Goal: Transaction & Acquisition: Purchase product/service

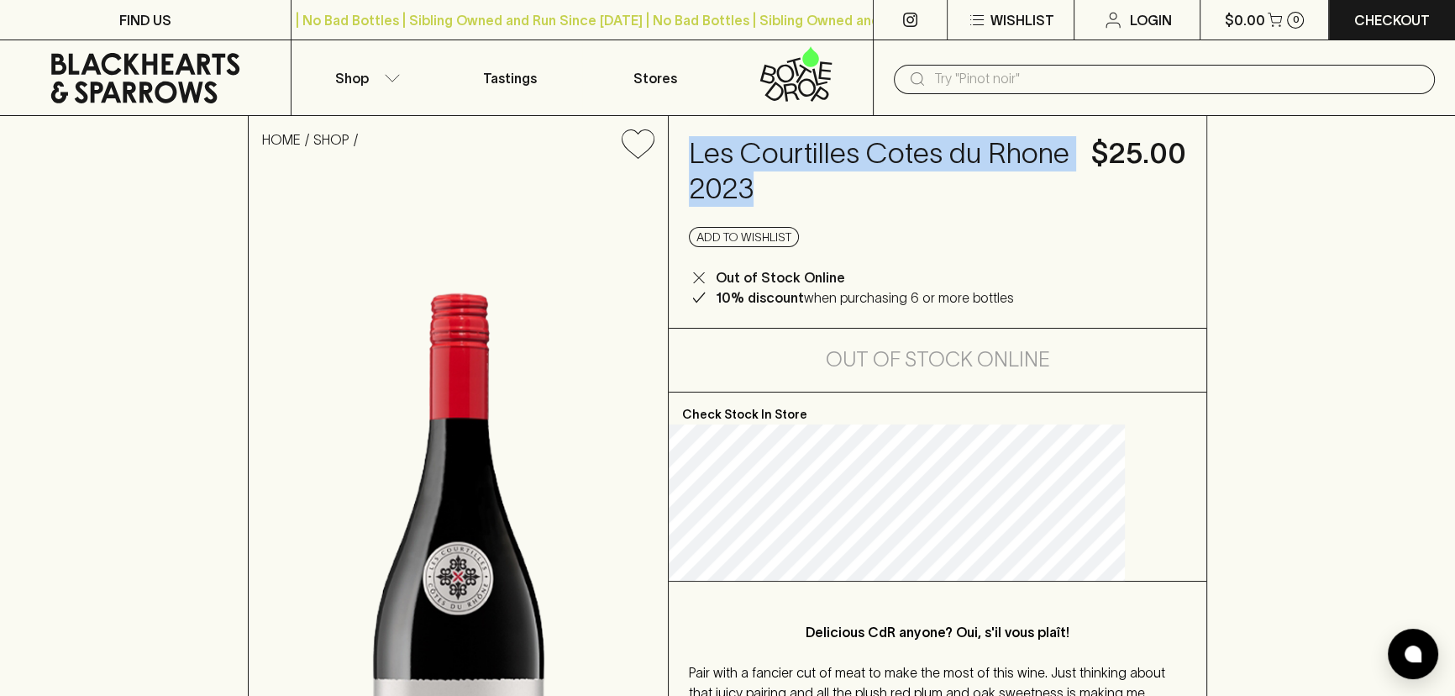
drag, startPoint x: 891, startPoint y: 187, endPoint x: 729, endPoint y: 157, distance: 164.9
click at [729, 157] on h4 "Les Courtilles Cotes du Rhone 2023" at bounding box center [880, 171] width 382 height 71
copy h4 "Les Courtilles Cotes du Rhone 2023"
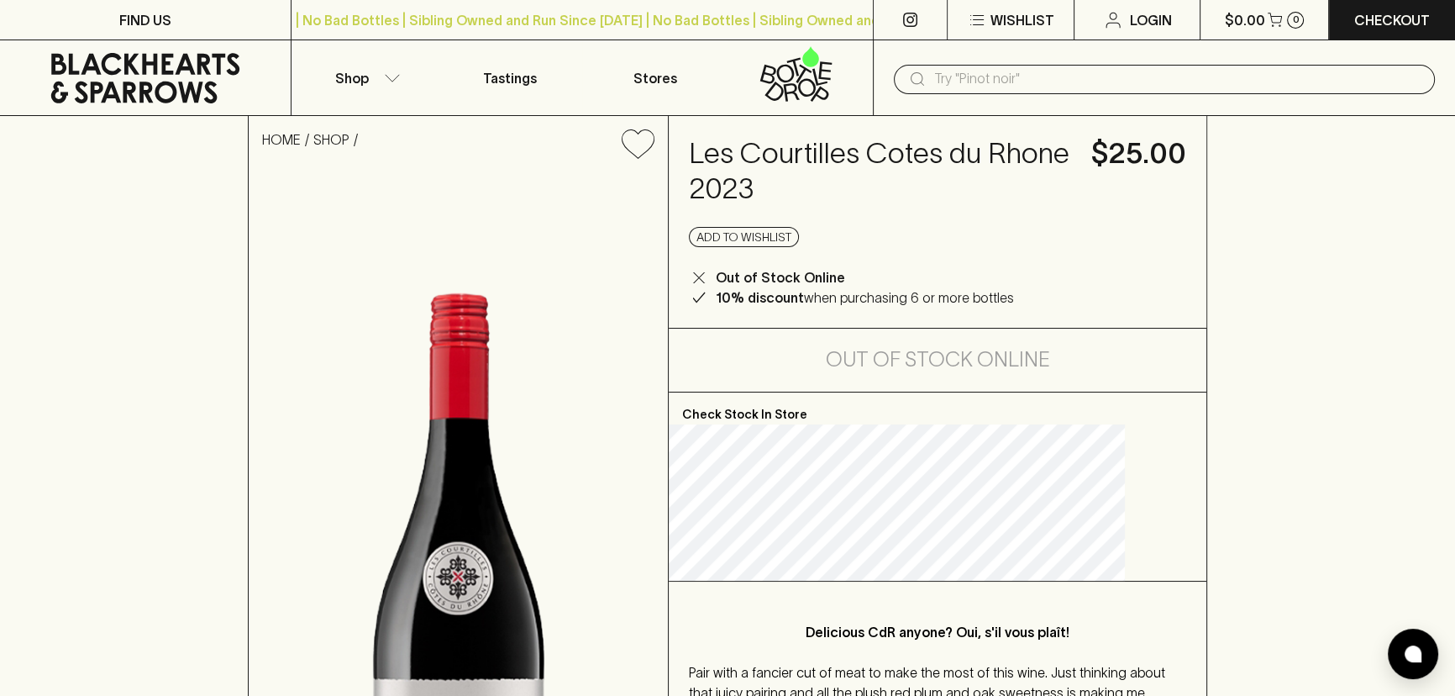
click at [105, 314] on div "HOME SHOP Les Courtilles Cotes du Rhone 2023 $25.00 Add to wishlist Out of Stoc…" at bounding box center [727, 554] width 1455 height 877
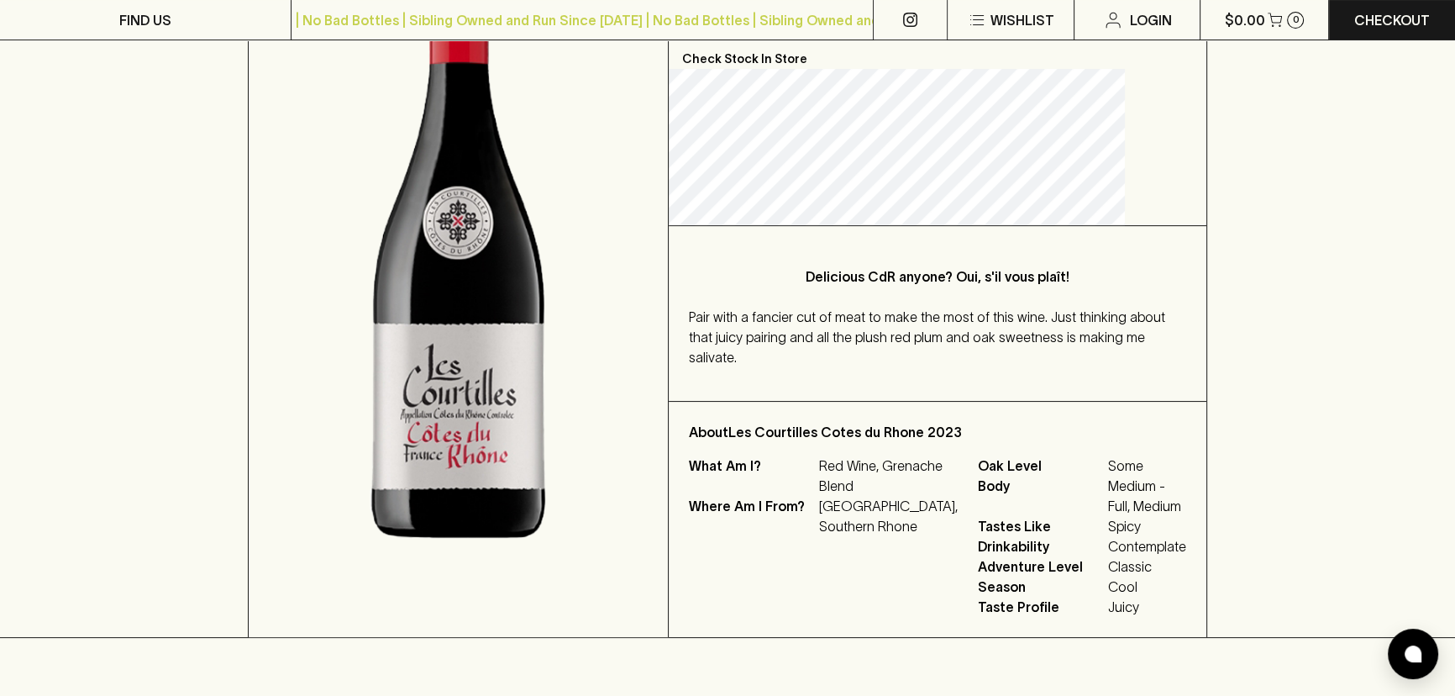
scroll to position [381, 0]
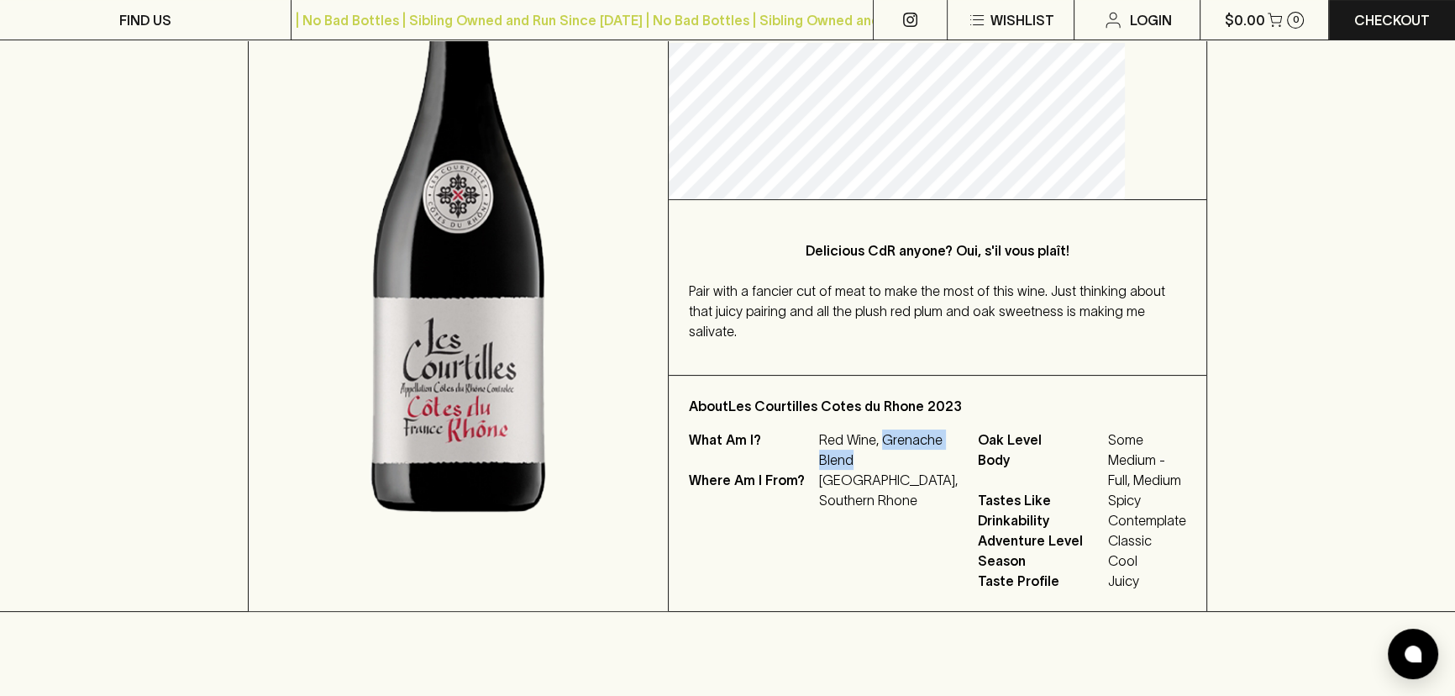
drag, startPoint x: 898, startPoint y: 475, endPoint x: 858, endPoint y: 462, distance: 42.2
click at [858, 462] on div "What Am I? Red Wine, Grenache Blend" at bounding box center [823, 449] width 269 height 40
copy p "Grenache Blend"
click at [107, 307] on div "HOME SHOP Les Courtilles Cotes du Rhone 2023 $25.00 Add to wishlist Out of Stoc…" at bounding box center [727, 173] width 1455 height 877
click at [1310, 403] on div "HOME SHOP Les Courtilles Cotes du Rhone 2023 $25.00 Add to wishlist Out of Stoc…" at bounding box center [727, 173] width 1455 height 877
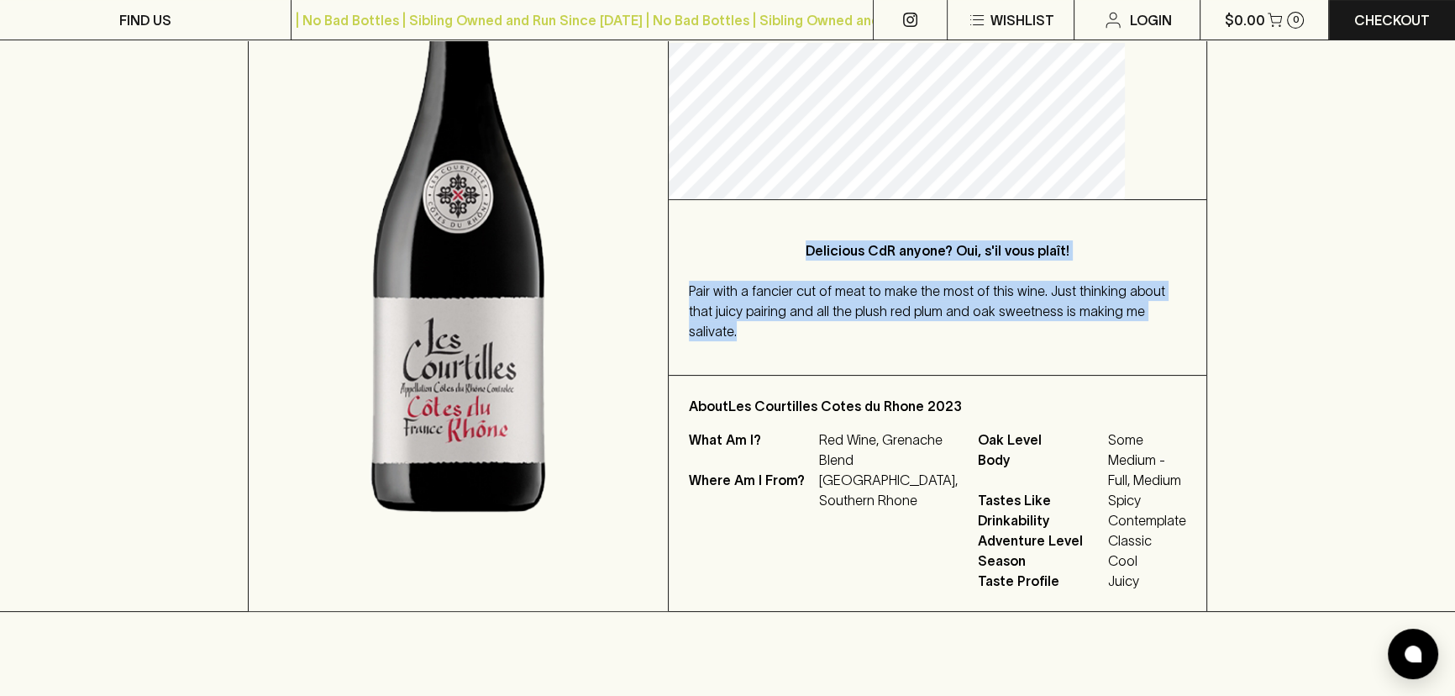
drag, startPoint x: 925, startPoint y: 335, endPoint x: 801, endPoint y: 252, distance: 148.9
click at [801, 252] on div "Delicious CdR anyone? Oui, s'il vous plaît! Pair with a fancier cut of meat to …" at bounding box center [938, 287] width 538 height 175
copy div "Delicious CdR anyone? Oui, s'il vous plaît! Pair with a fancier cut of meat to …"
click at [1221, 325] on div "HOME SHOP Les Courtilles Cotes du Rhone 2023 $25.00 Add to wishlist Out of Stoc…" at bounding box center [727, 173] width 1455 height 877
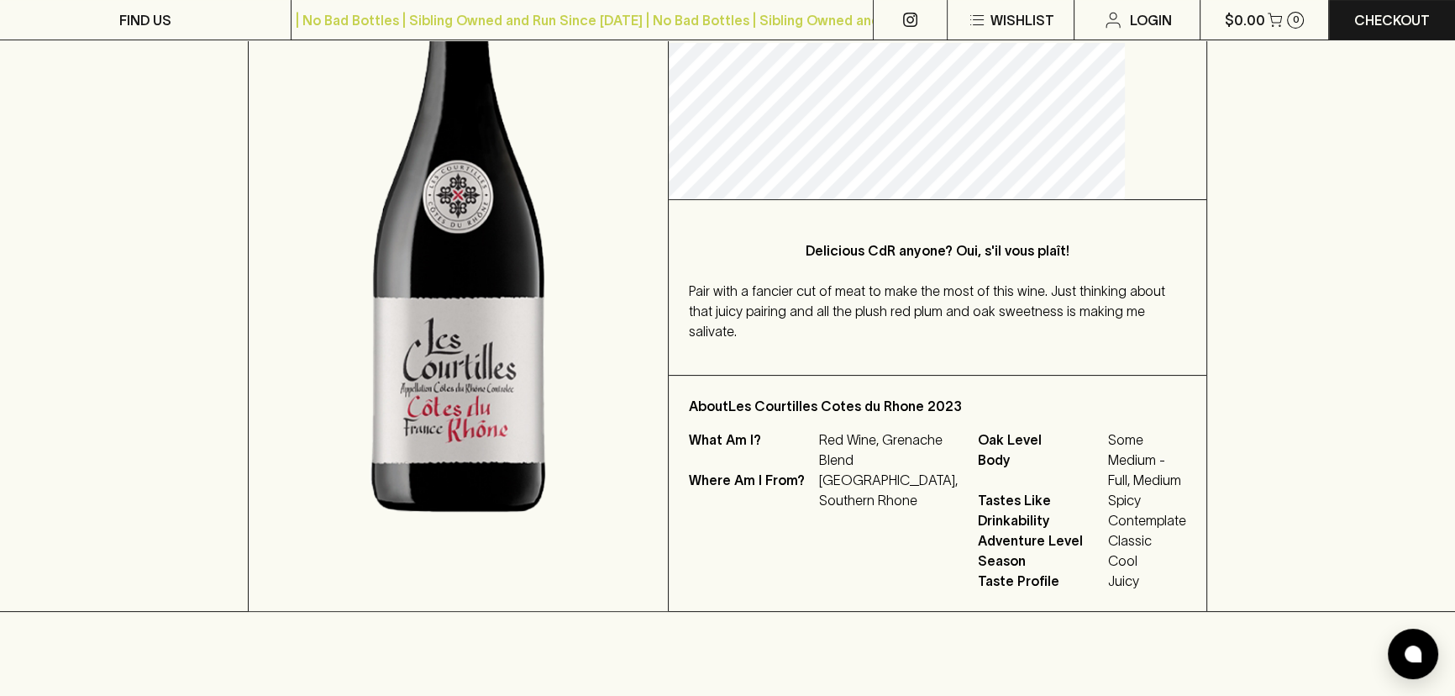
click at [1361, 294] on div "HOME SHOP Les Courtilles Cotes du Rhone 2023 $25.00 Add to wishlist Out of Stoc…" at bounding box center [727, 173] width 1455 height 877
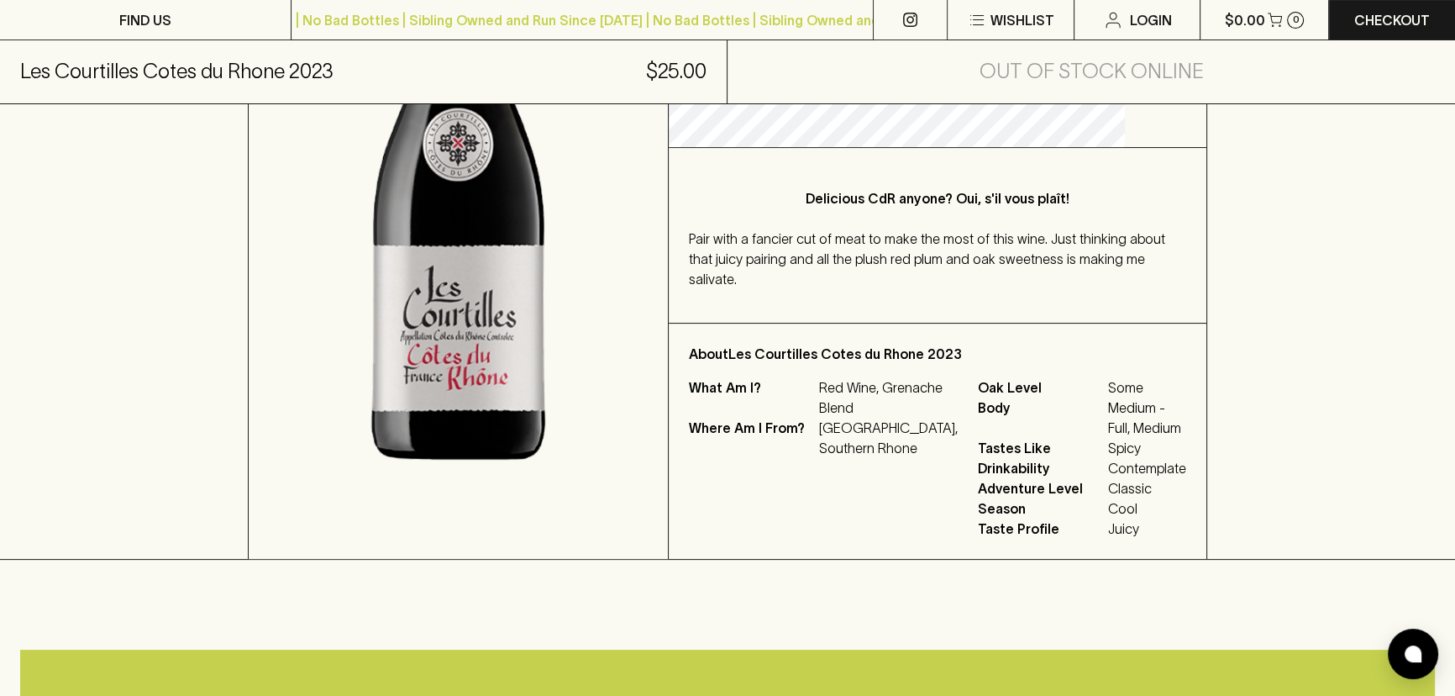
scroll to position [305, 0]
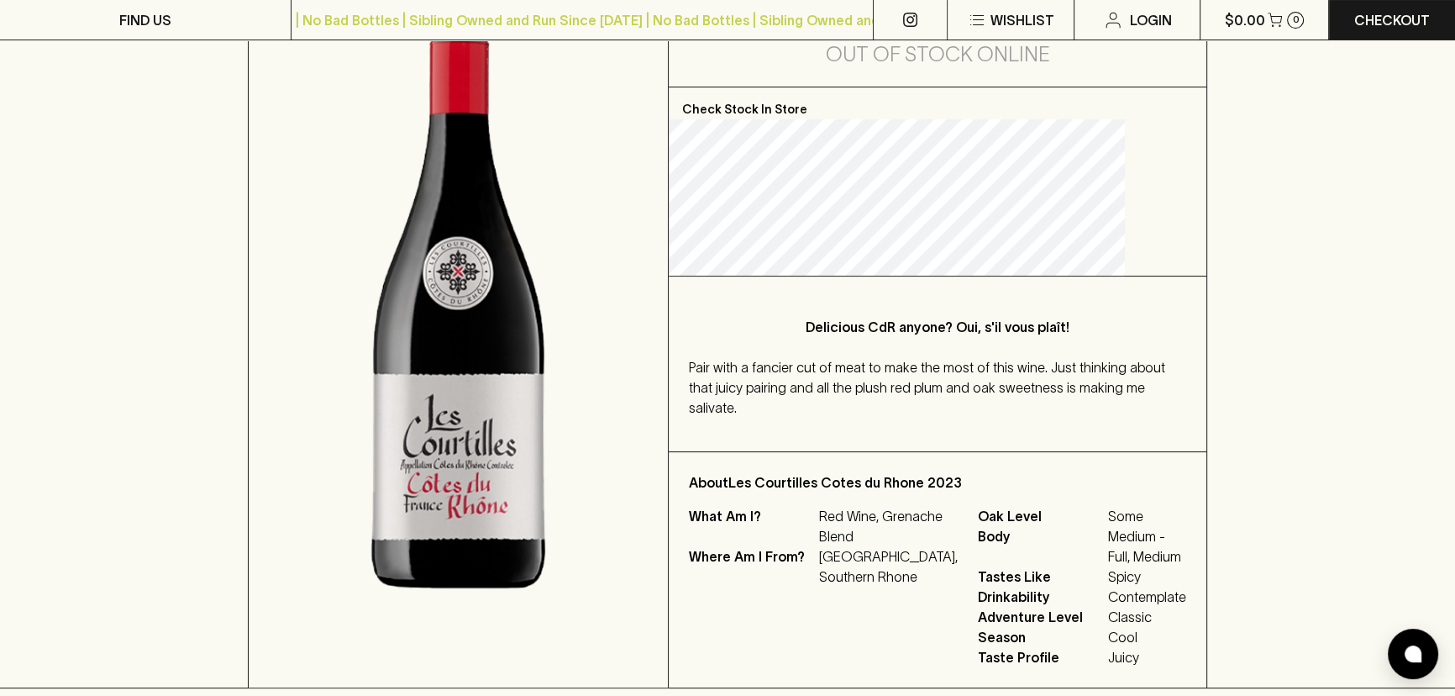
click at [85, 263] on div "HOME SHOP Les Courtilles Cotes du Rhone 2023 $25.00 Add to wishlist Out of Stoc…" at bounding box center [727, 249] width 1455 height 877
click at [1396, 263] on div "HOME SHOP Les Courtilles Cotes du Rhone 2023 $25.00 Add to wishlist Out of Stoc…" at bounding box center [727, 249] width 1455 height 877
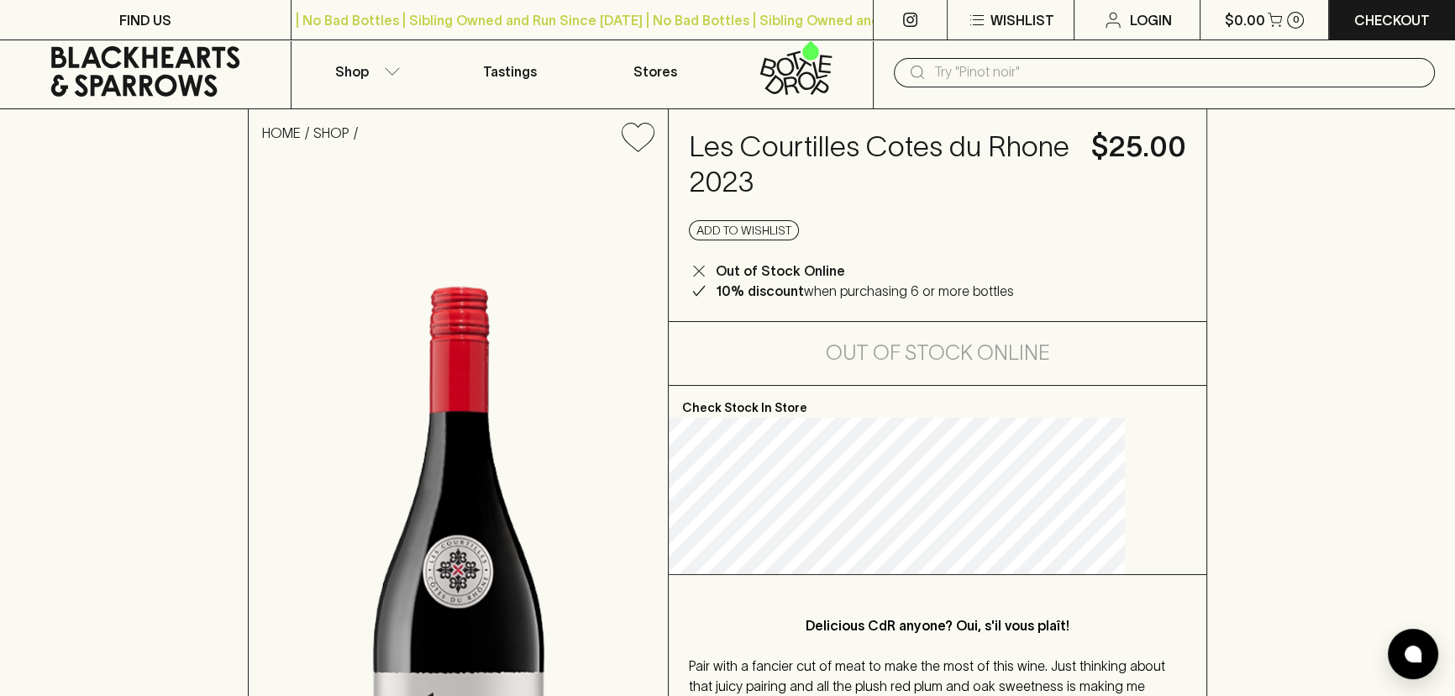
scroll to position [0, 0]
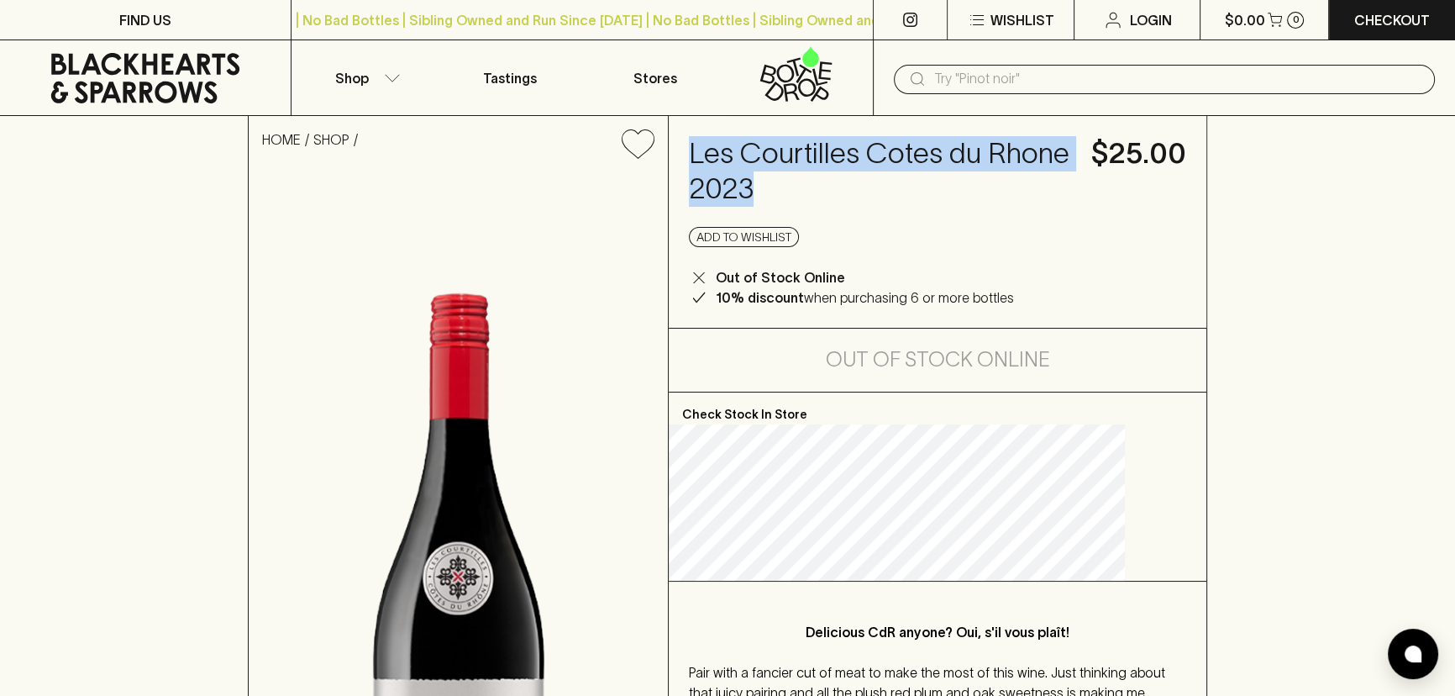
drag, startPoint x: 891, startPoint y: 189, endPoint x: 723, endPoint y: 152, distance: 172.0
click at [723, 152] on div "Les Courtilles Cotes du Rhone 2023 $25.00 Add to wishlist Out of Stock Online 1…" at bounding box center [938, 222] width 538 height 212
copy h4 "Les Courtilles Cotes du Rhone 2023"
